Goal: Download file/media

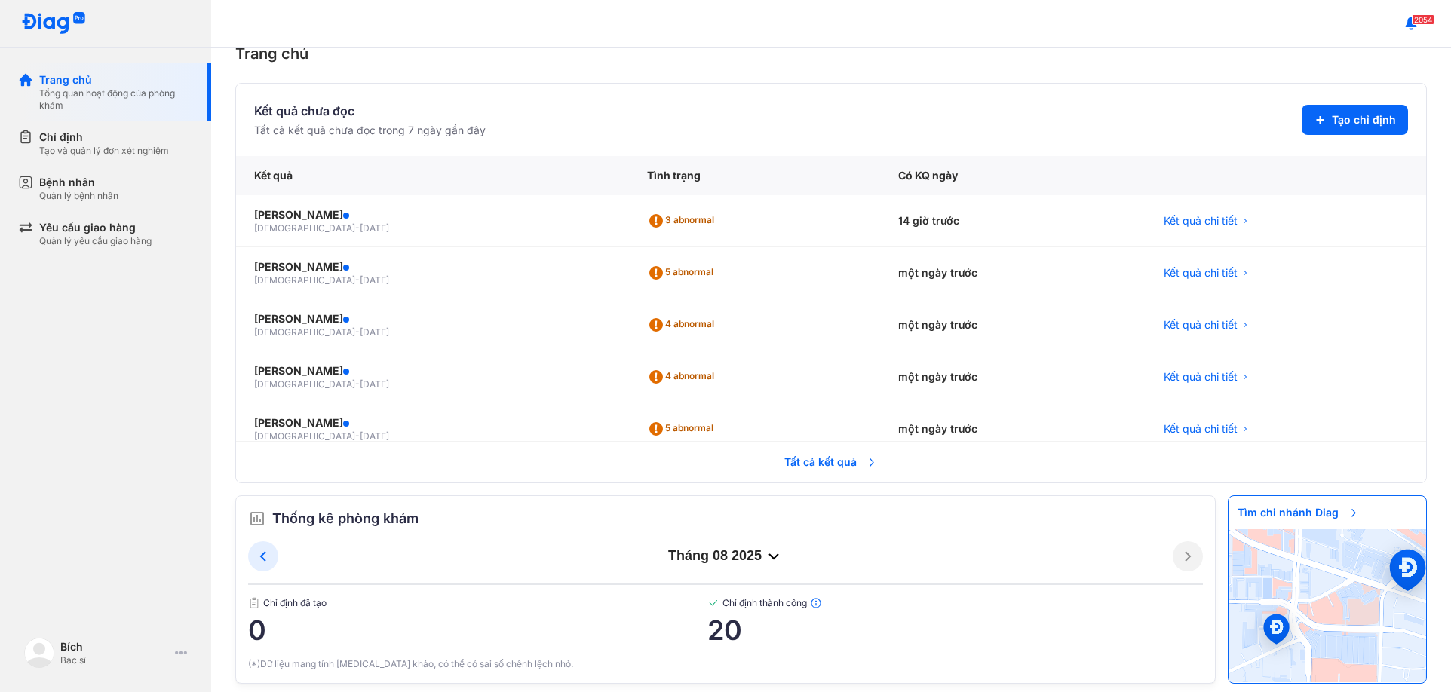
scroll to position [46, 0]
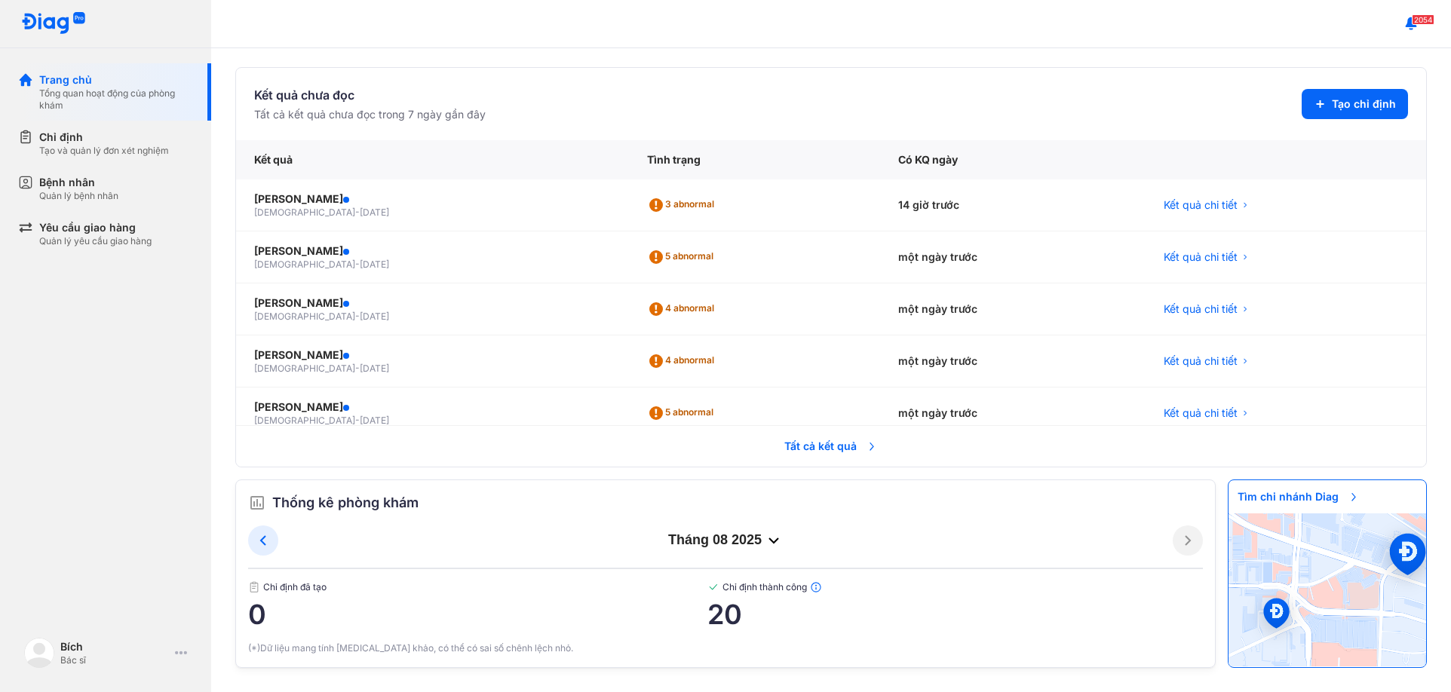
click at [809, 444] on span "Tất cả kết quả" at bounding box center [831, 446] width 112 height 33
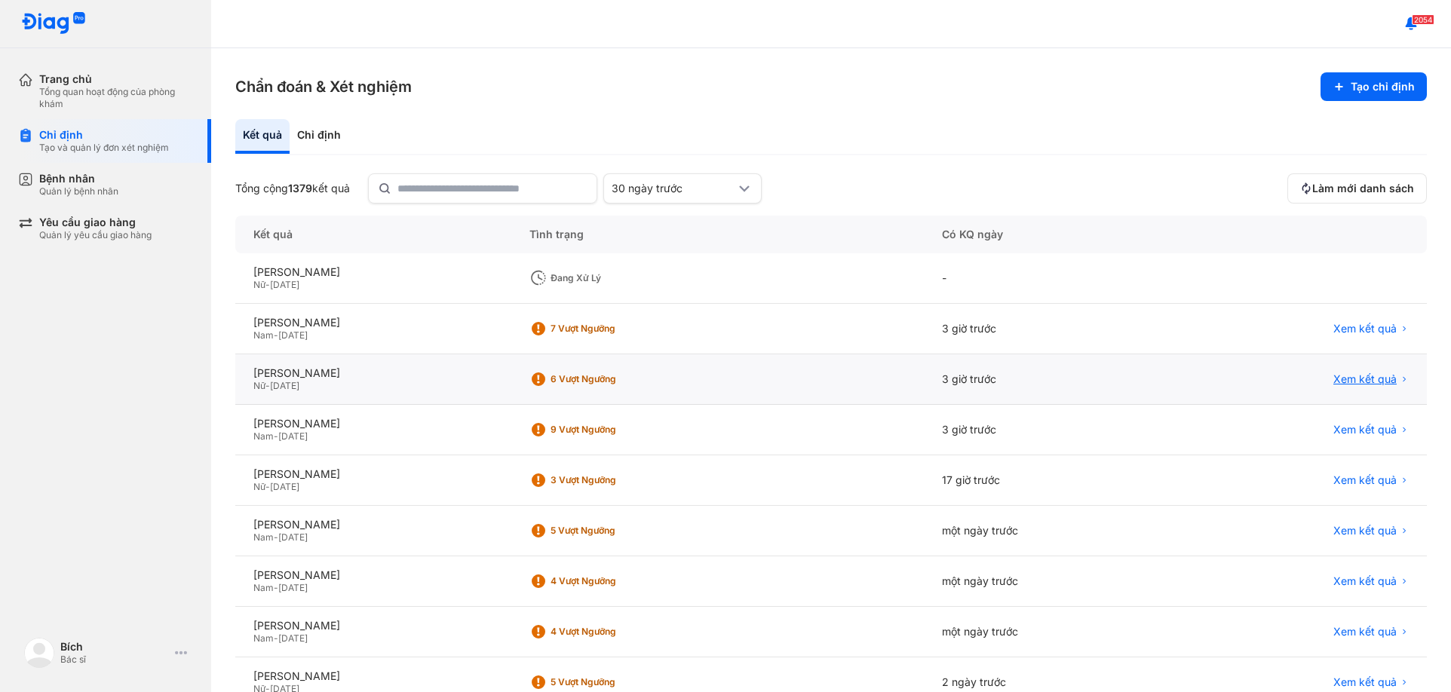
click at [1340, 382] on span "Xem kết quả" at bounding box center [1365, 380] width 63 height 14
click at [1353, 380] on span "Xem kết quả" at bounding box center [1365, 380] width 63 height 14
click at [1350, 380] on span "Xem kết quả" at bounding box center [1365, 380] width 63 height 14
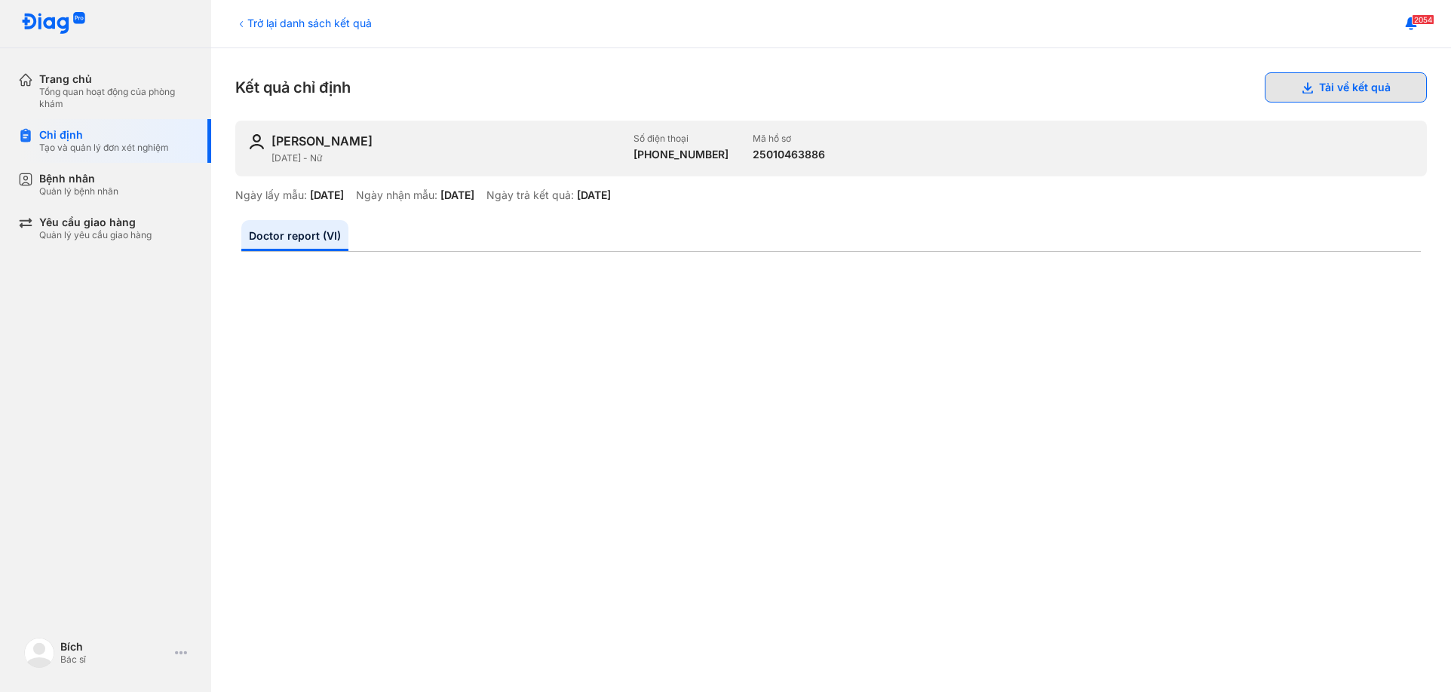
click at [1334, 91] on button "Tải về kết quả" at bounding box center [1346, 87] width 162 height 30
